Goal: Task Accomplishment & Management: Use online tool/utility

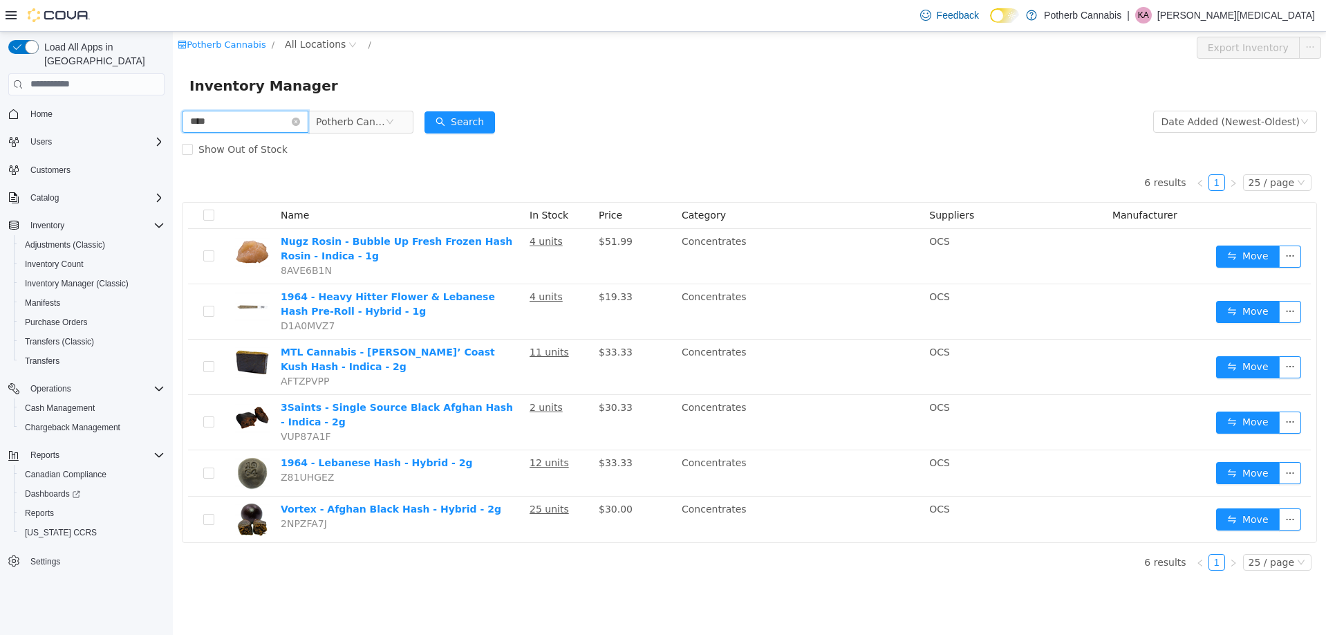
click at [225, 127] on input "****" at bounding box center [245, 121] width 127 height 22
type input "*******"
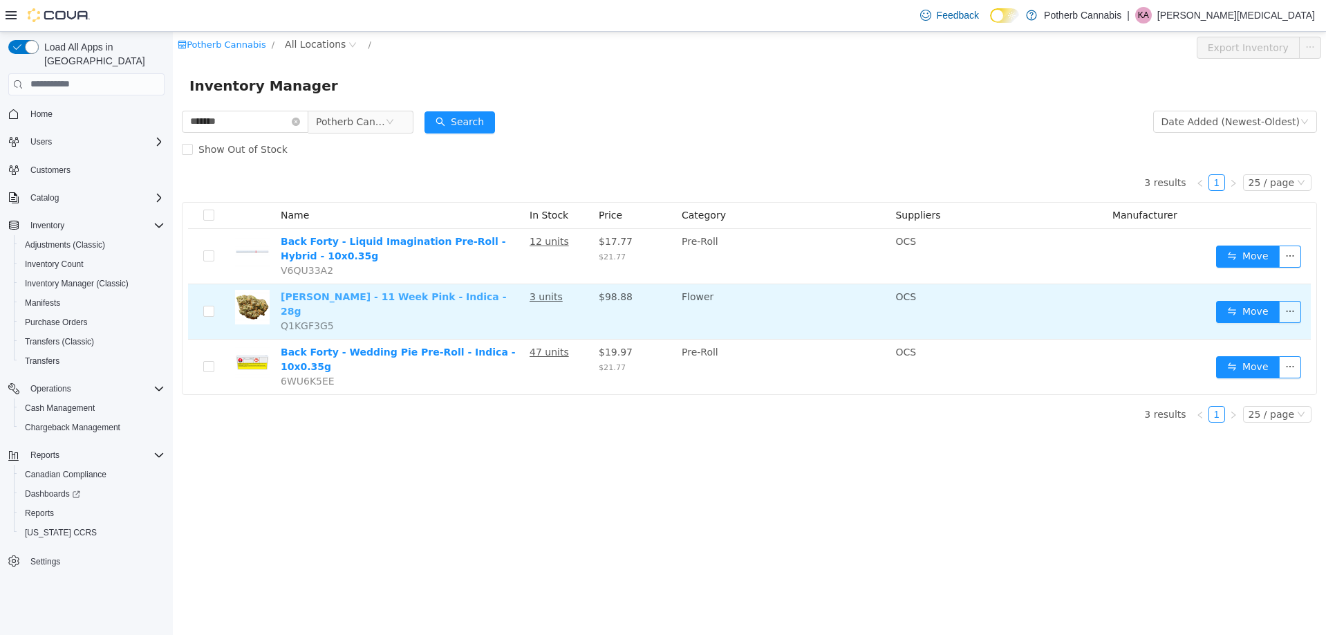
click at [339, 298] on link "[PERSON_NAME] - 11 Week Pink - Indica - 28g" at bounding box center [394, 303] width 226 height 26
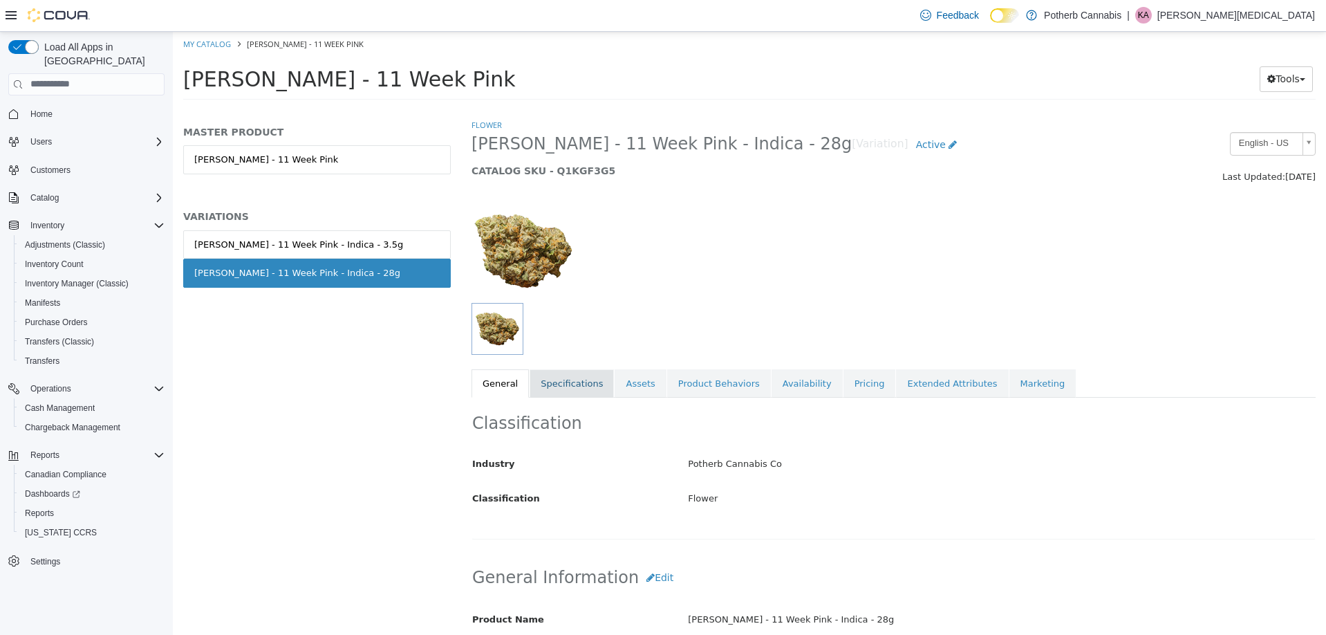
click at [572, 379] on link "Specifications" at bounding box center [572, 383] width 84 height 29
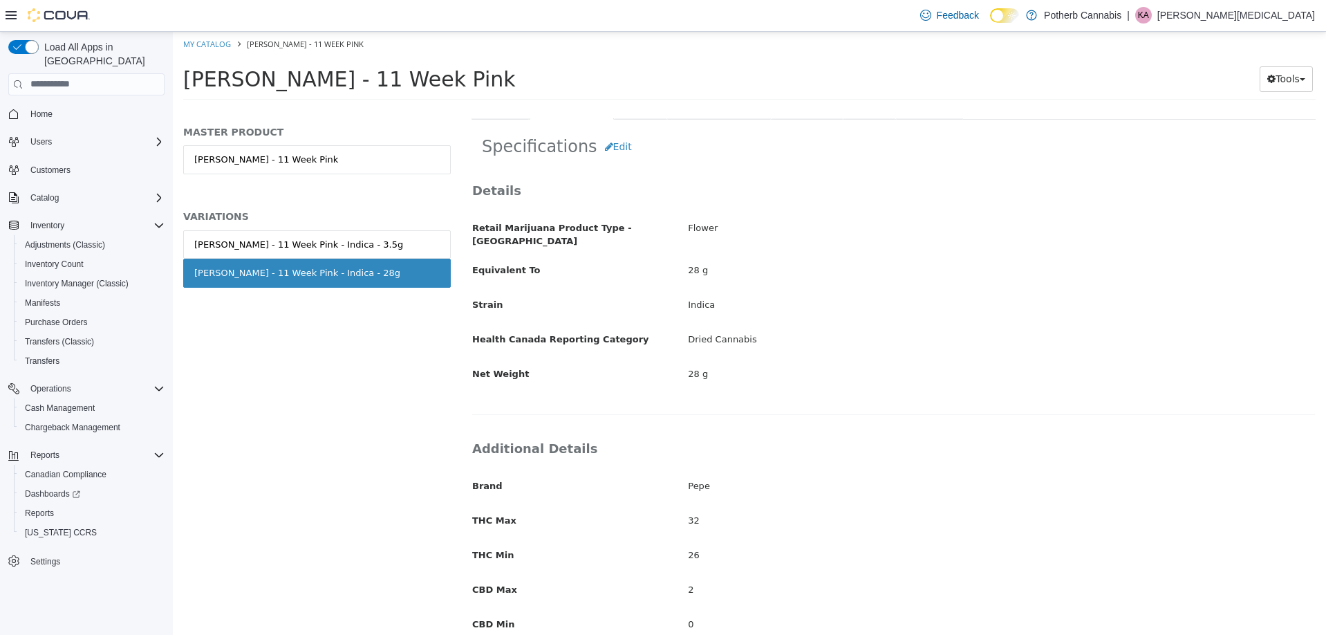
scroll to position [346, 0]
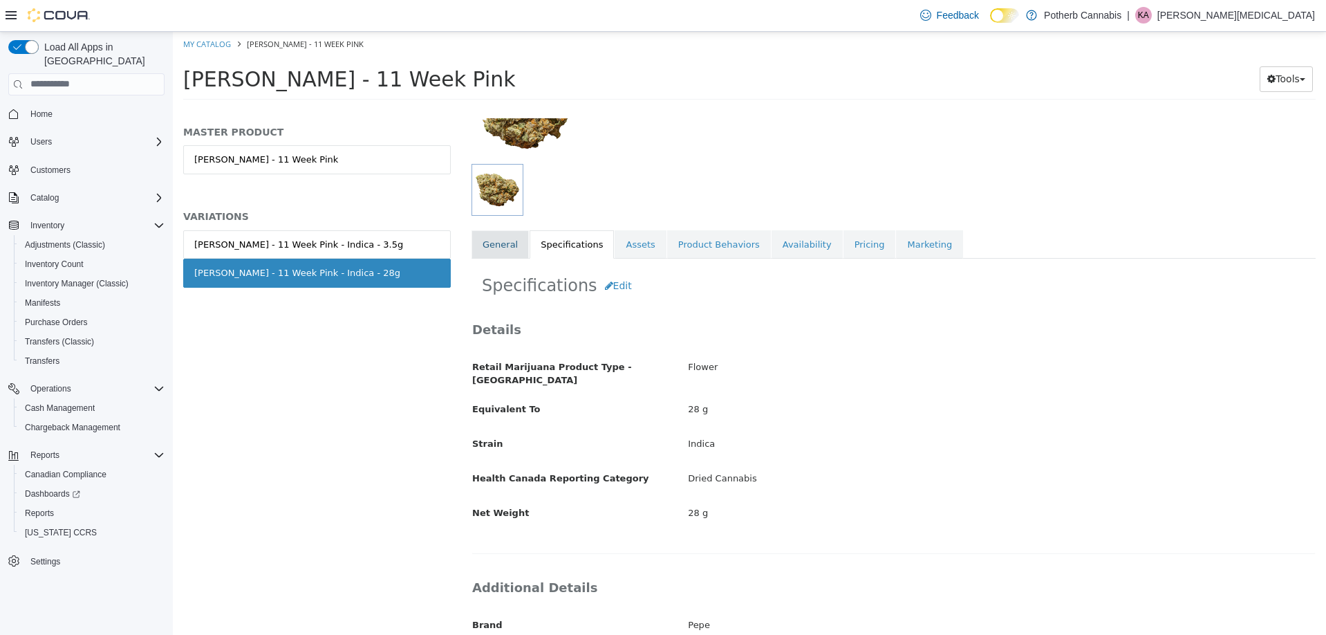
click at [490, 236] on link "General" at bounding box center [500, 244] width 57 height 29
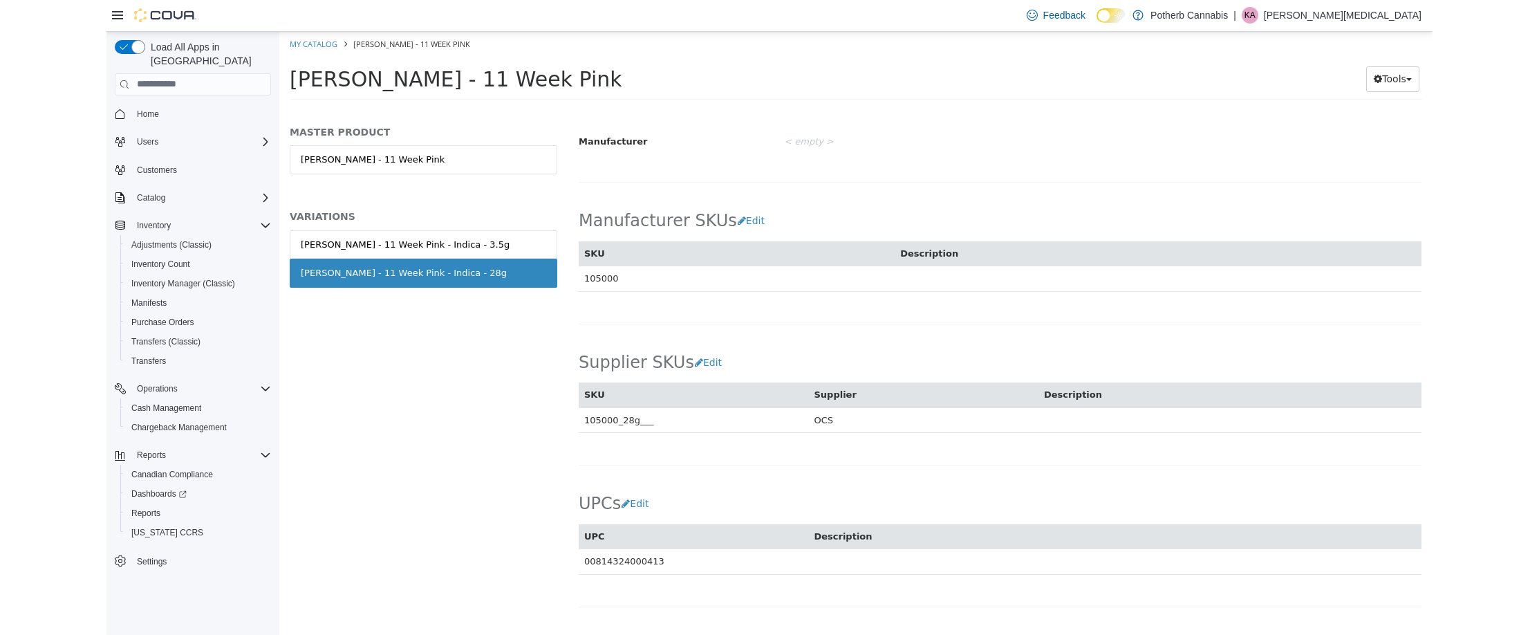
scroll to position [811, 0]
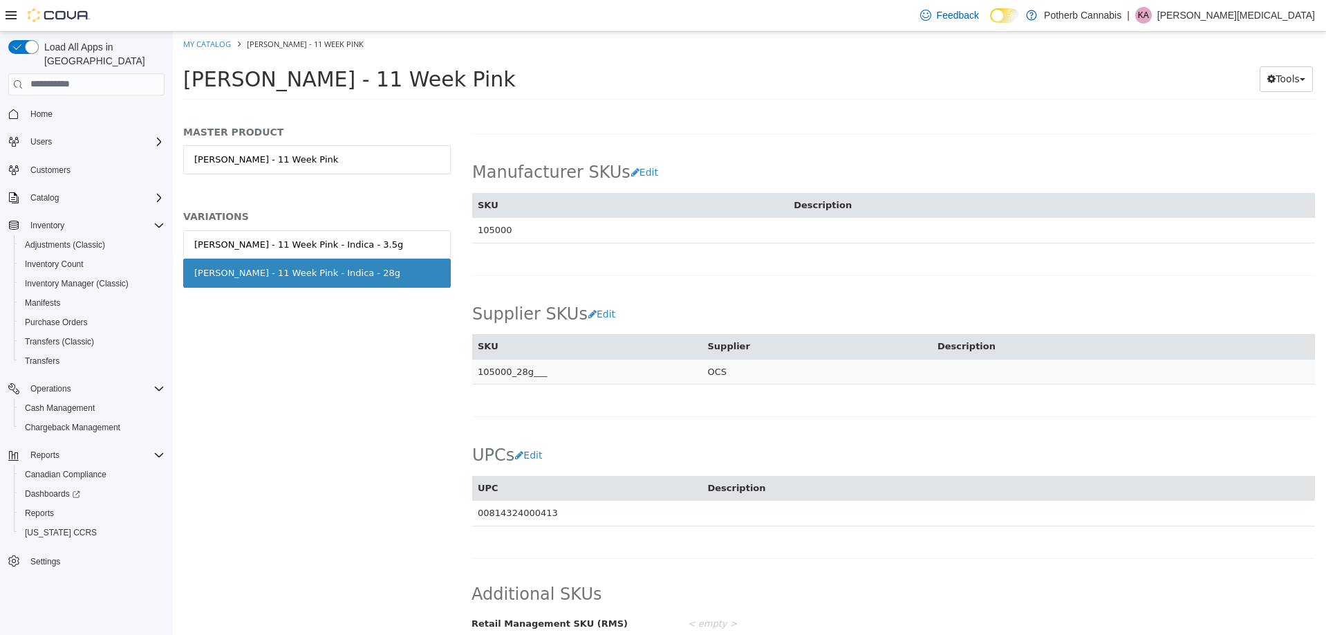
click at [499, 358] on td "105000_28g___" at bounding box center [587, 371] width 230 height 26
copy td "105000_28g___"
click at [41, 486] on span "Dashboards" at bounding box center [52, 493] width 55 height 17
click at [41, 508] on span "Reports" at bounding box center [39, 513] width 29 height 11
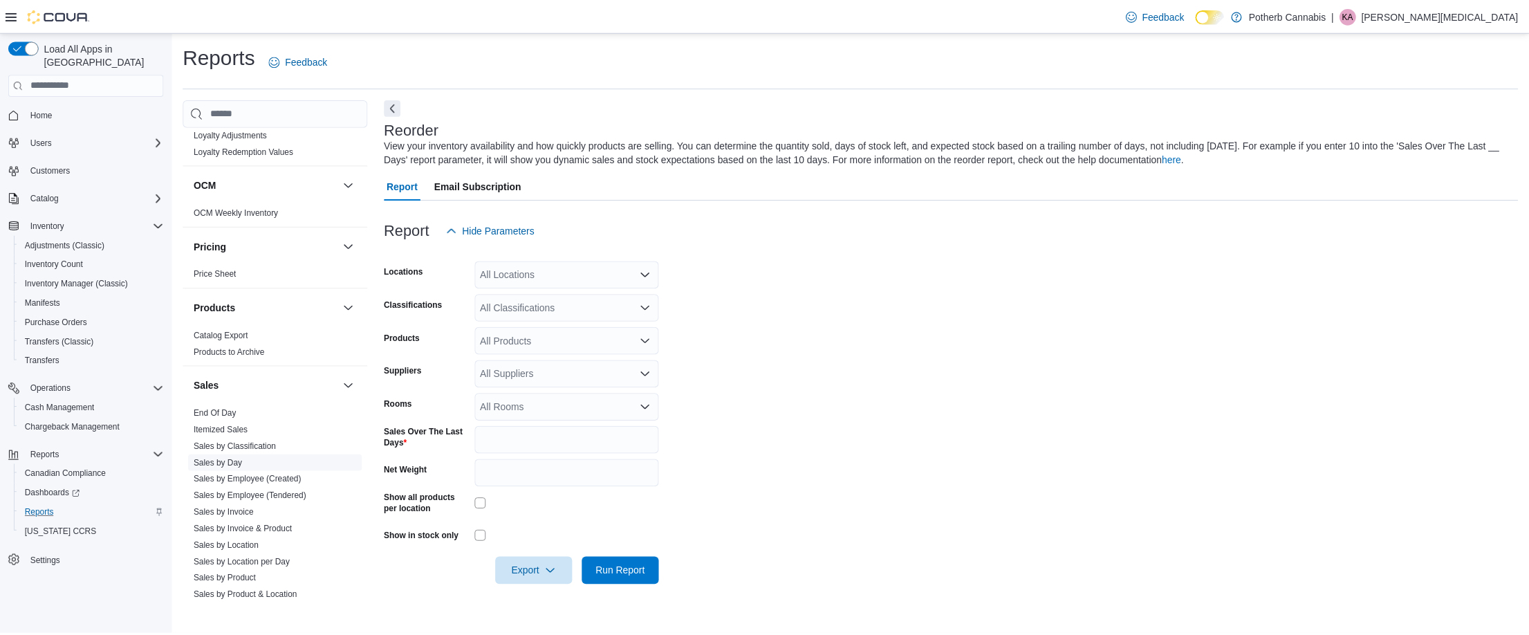
scroll to position [899, 0]
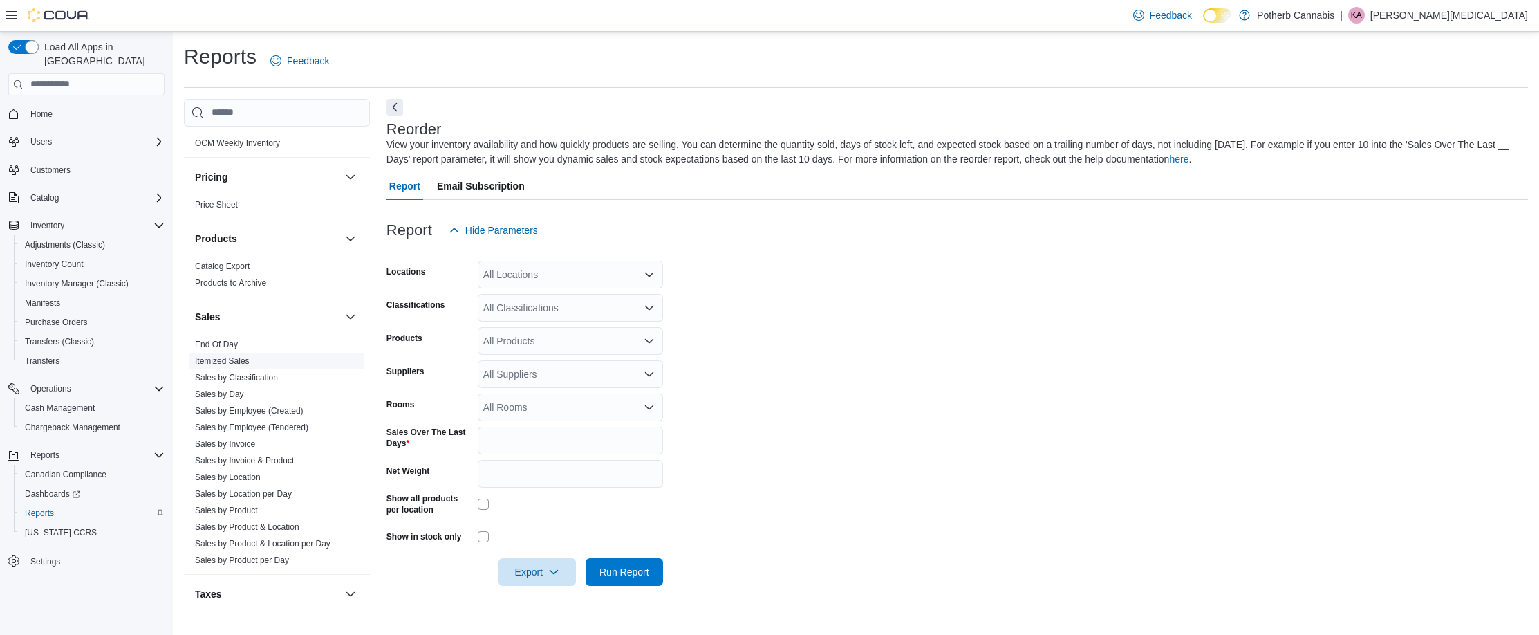
click at [239, 356] on link "Itemized Sales" at bounding box center [222, 361] width 55 height 10
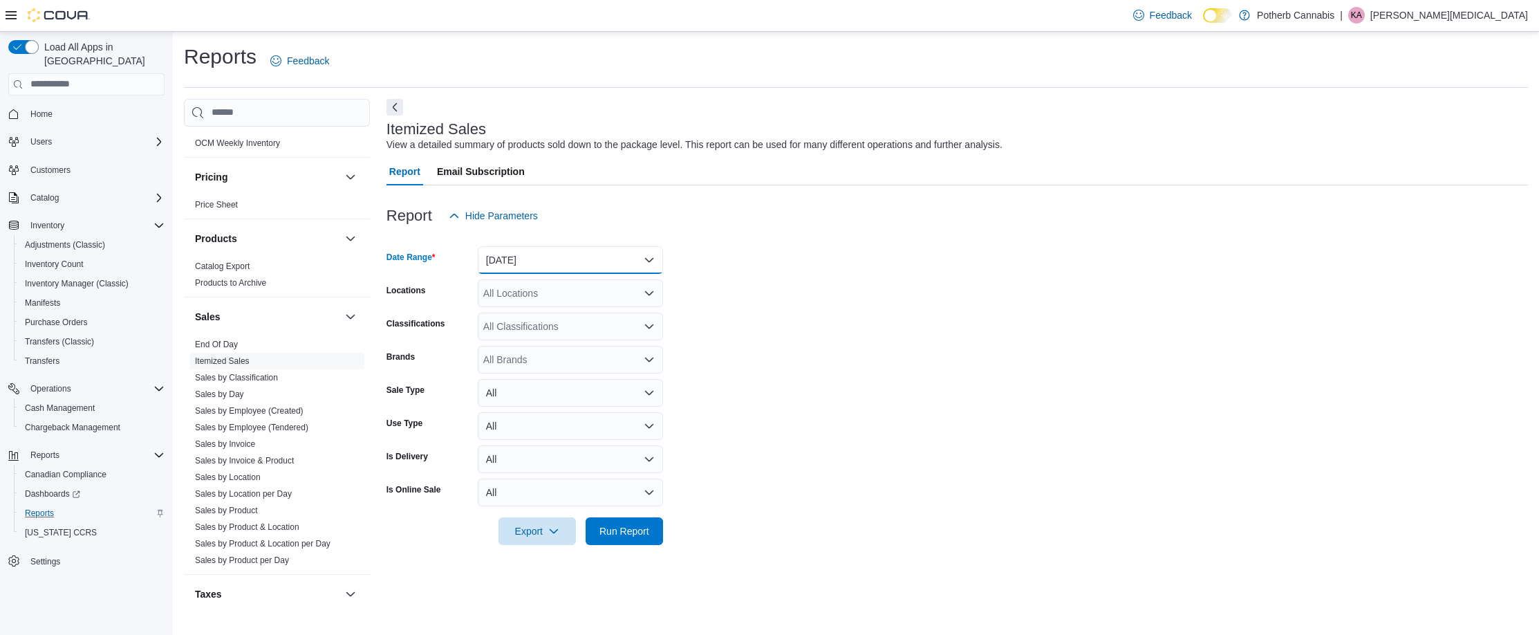
click at [577, 260] on button "Yesterday" at bounding box center [570, 260] width 185 height 28
click at [554, 319] on span "Today" at bounding box center [579, 315] width 158 height 17
click at [620, 529] on span "Run Report" at bounding box center [624, 530] width 50 height 14
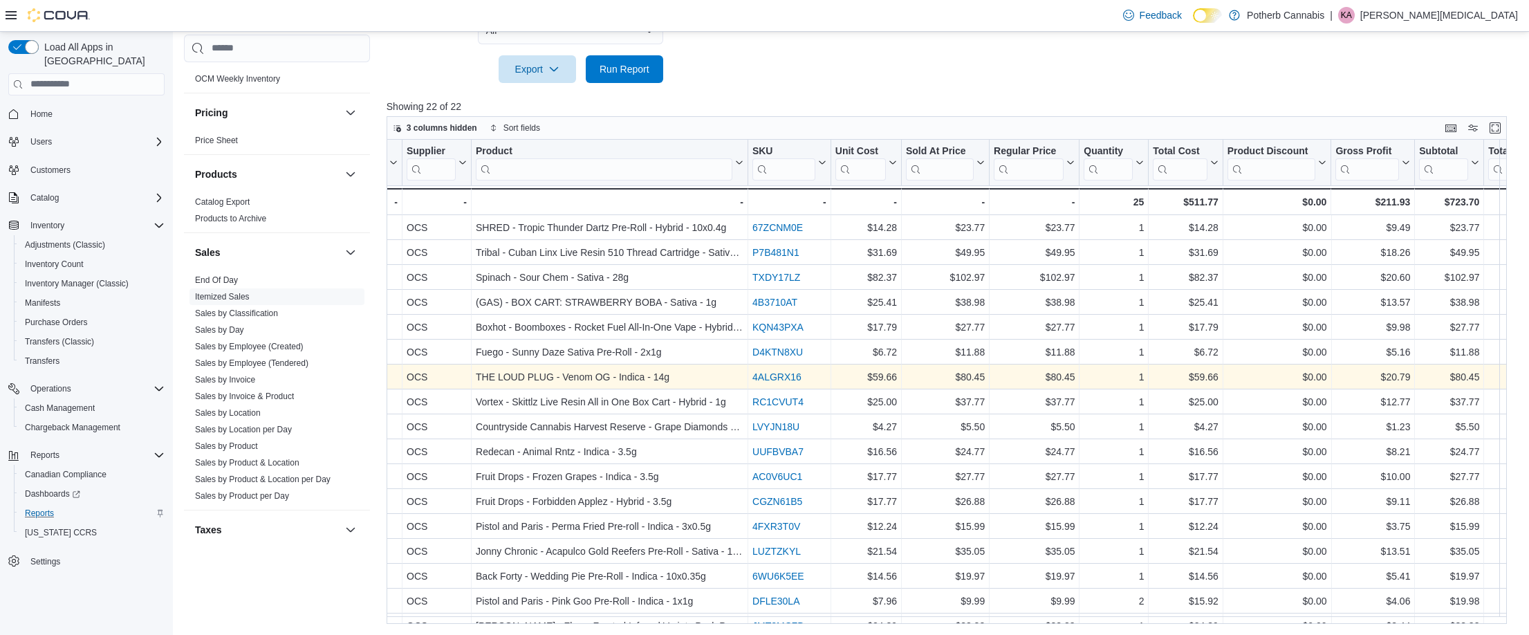
scroll to position [0, 1590]
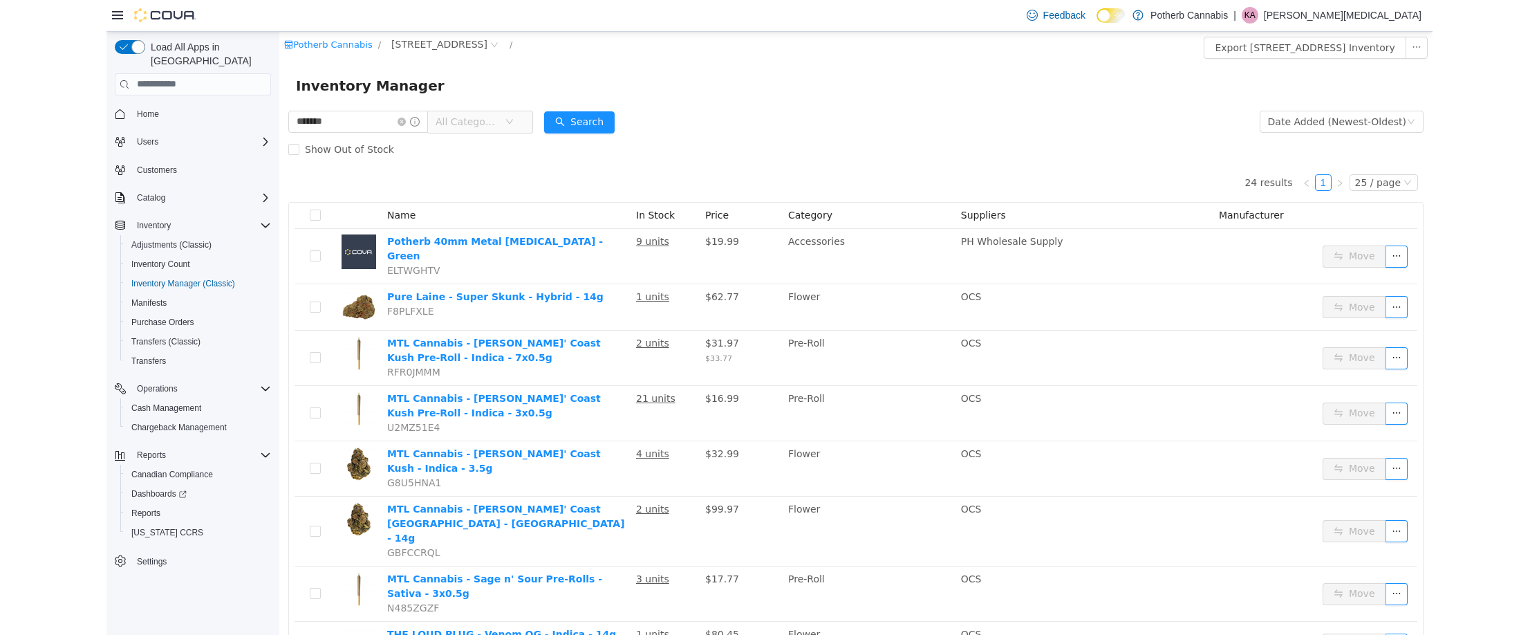
scroll to position [761, 0]
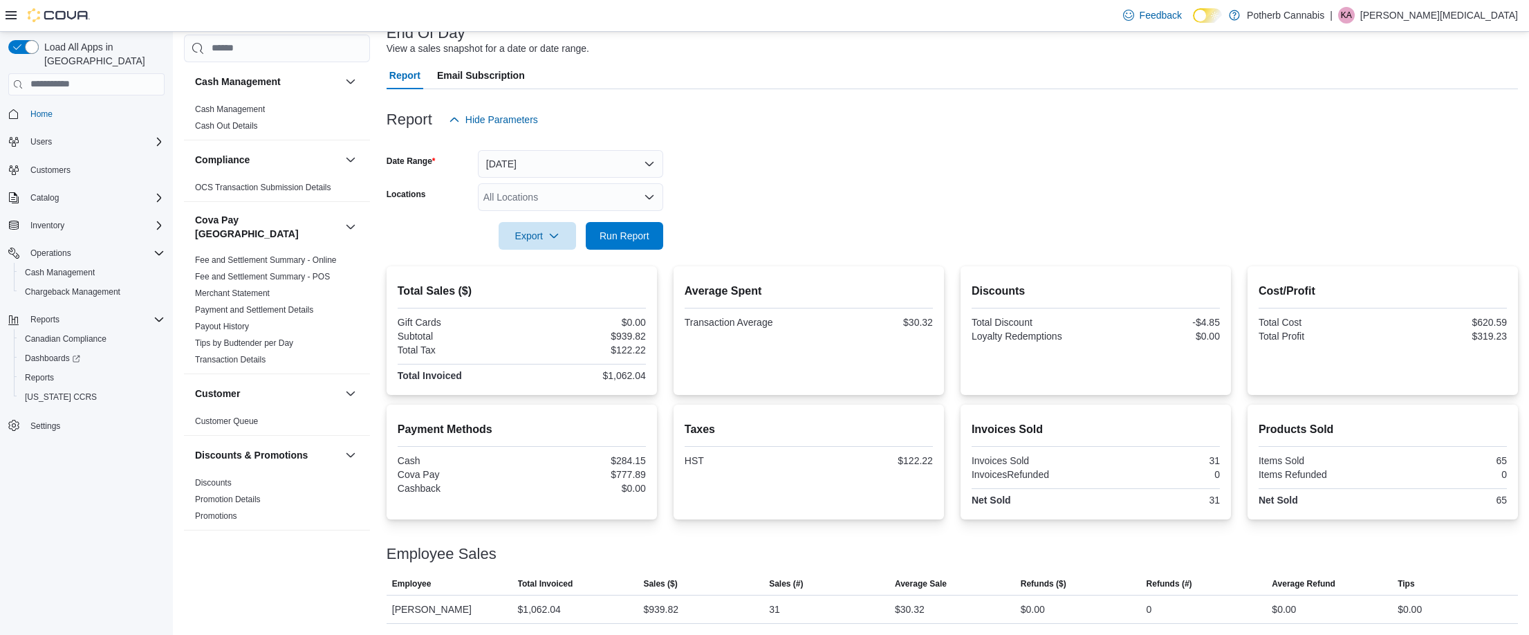
scroll to position [951, 0]
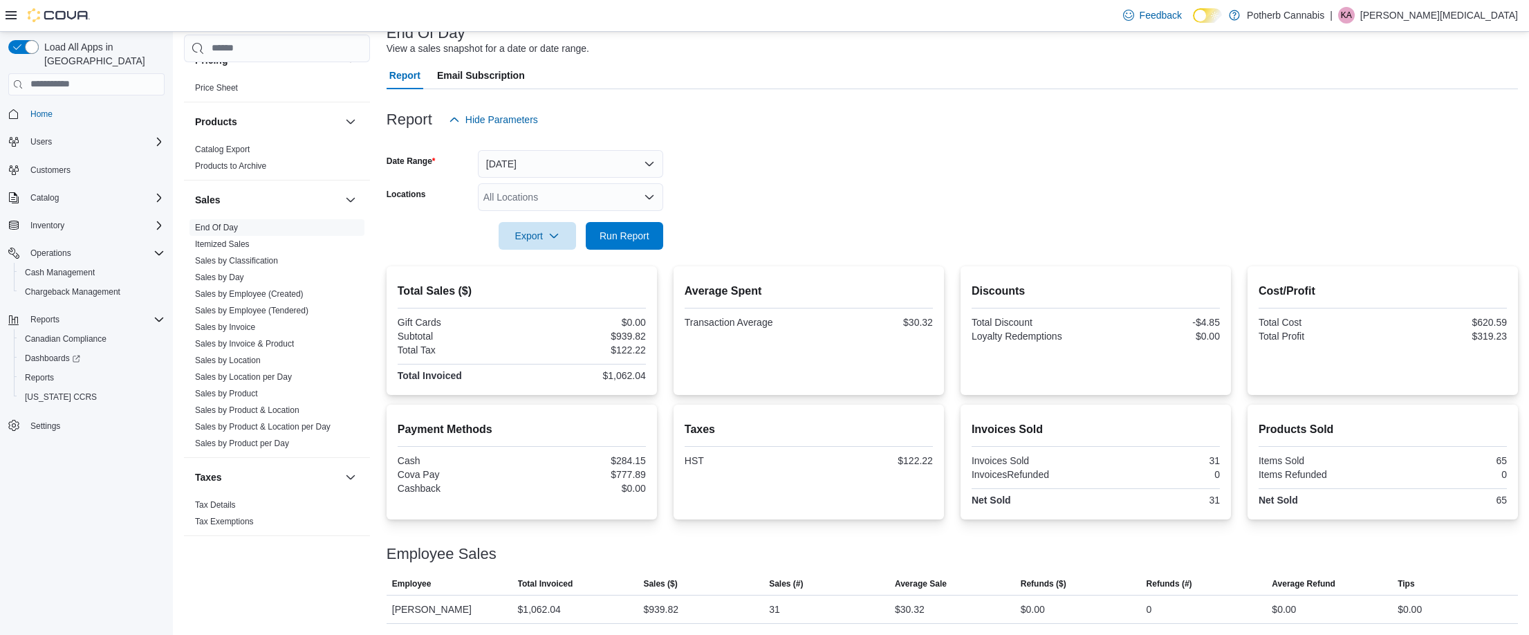
click at [617, 255] on div at bounding box center [952, 258] width 1131 height 17
click at [649, 243] on span "Run Report" at bounding box center [624, 235] width 61 height 28
click at [1041, 141] on div at bounding box center [952, 141] width 1131 height 17
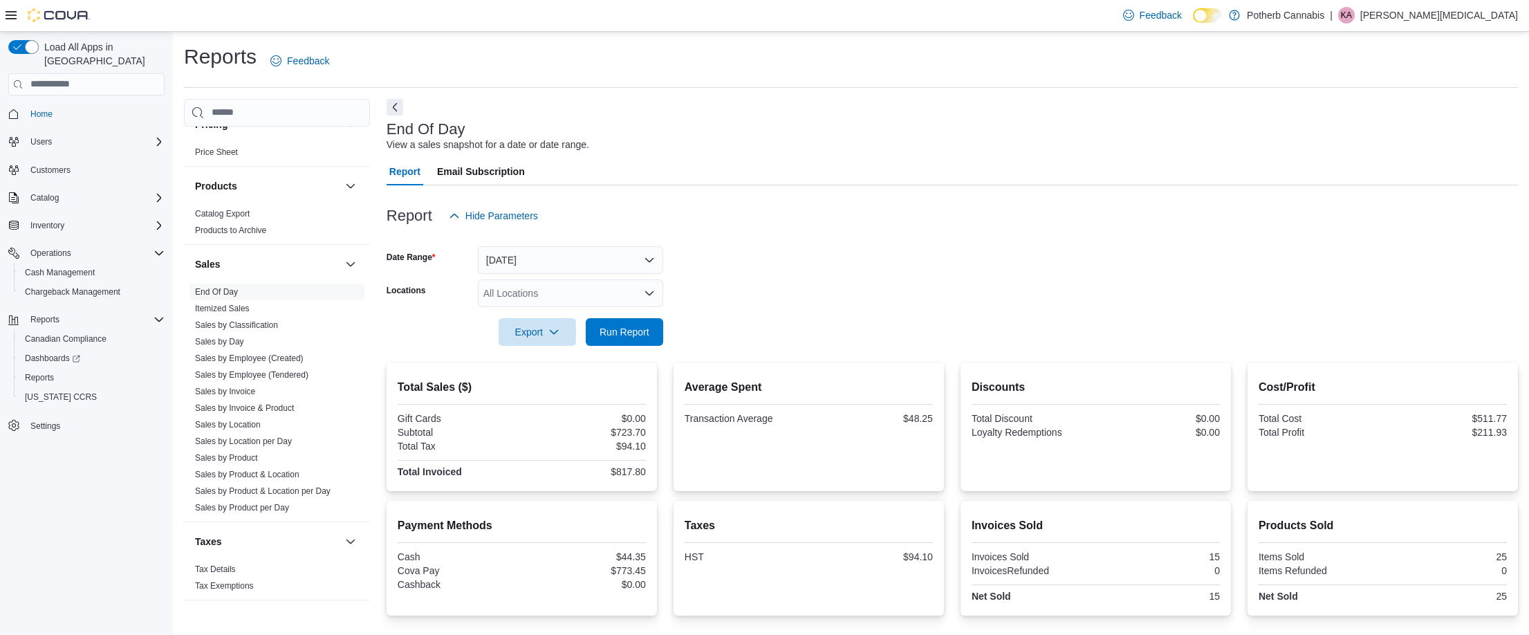
click at [597, 357] on div at bounding box center [952, 354] width 1131 height 17
click at [636, 326] on span "Run Report" at bounding box center [624, 332] width 50 height 14
click at [635, 337] on span "Run Report" at bounding box center [624, 331] width 50 height 14
